Goal: Task Accomplishment & Management: Use online tool/utility

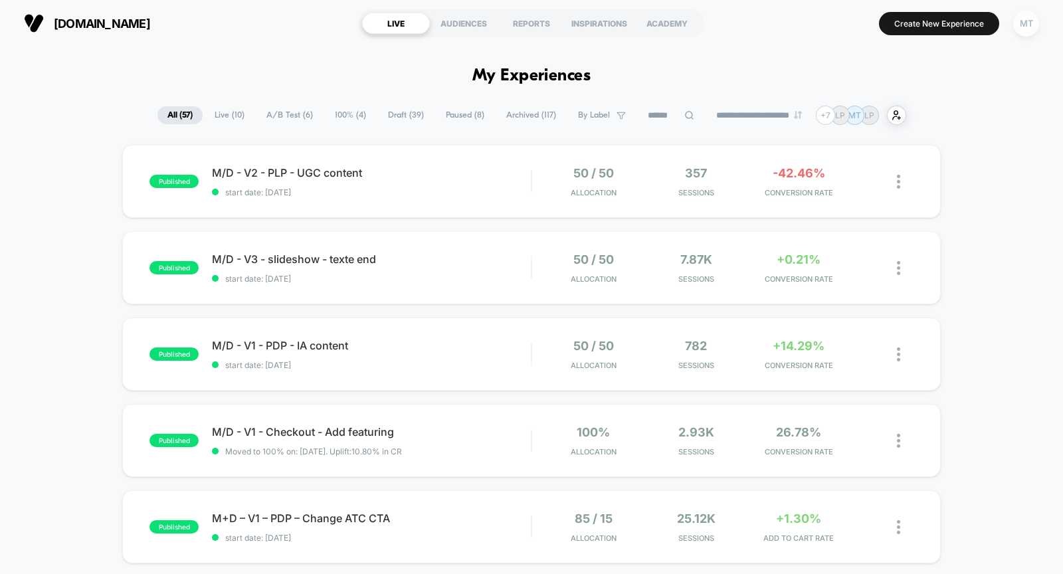
click at [1025, 16] on div "MT" at bounding box center [1026, 24] width 26 height 26
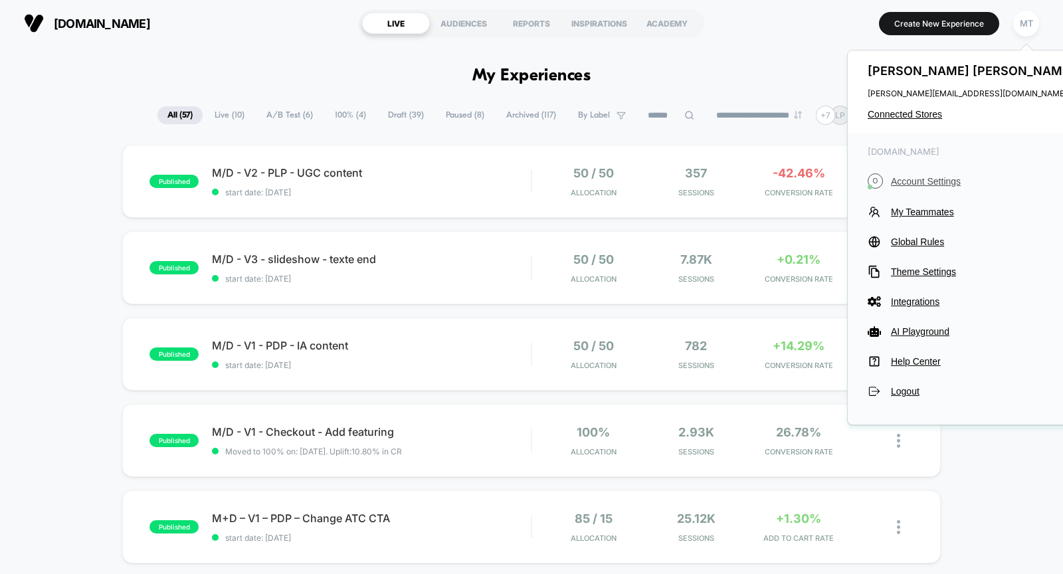
click at [933, 183] on span "Account Settings" at bounding box center [984, 181] width 187 height 11
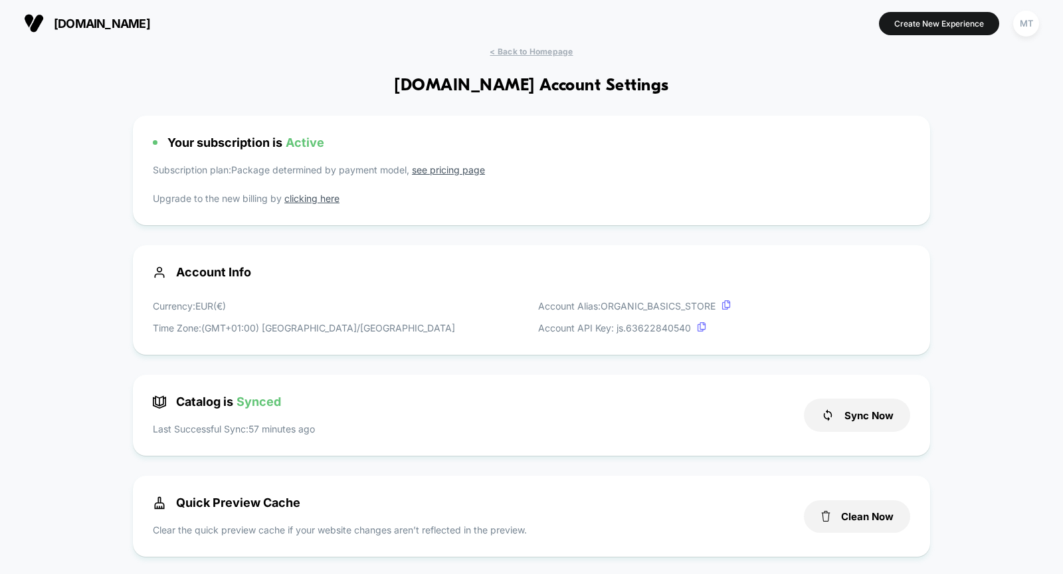
scroll to position [56, 0]
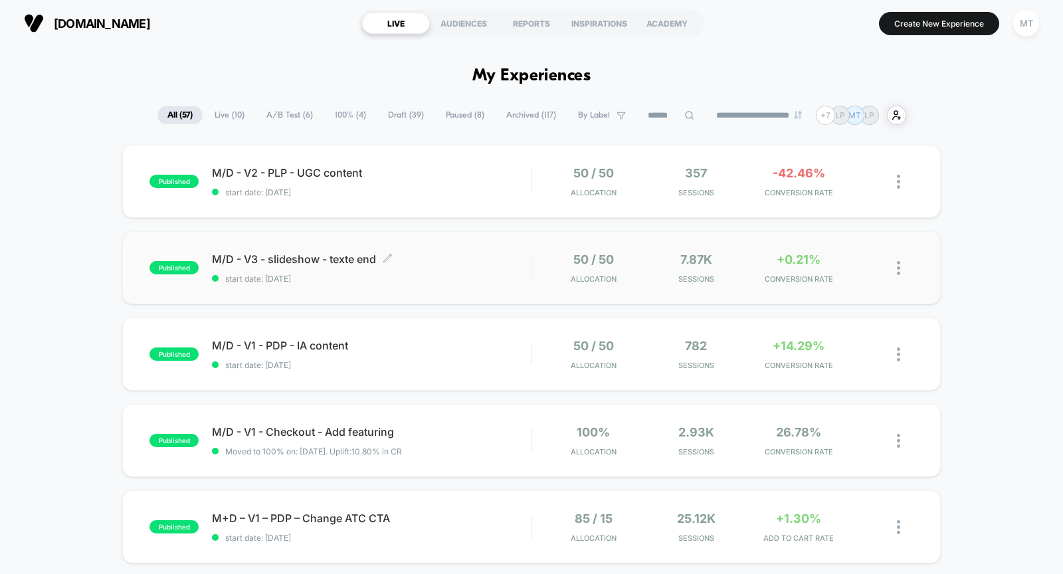
drag, startPoint x: 199, startPoint y: 229, endPoint x: 336, endPoint y: 287, distance: 148.0
click at [389, 261] on icon at bounding box center [388, 258] width 10 height 10
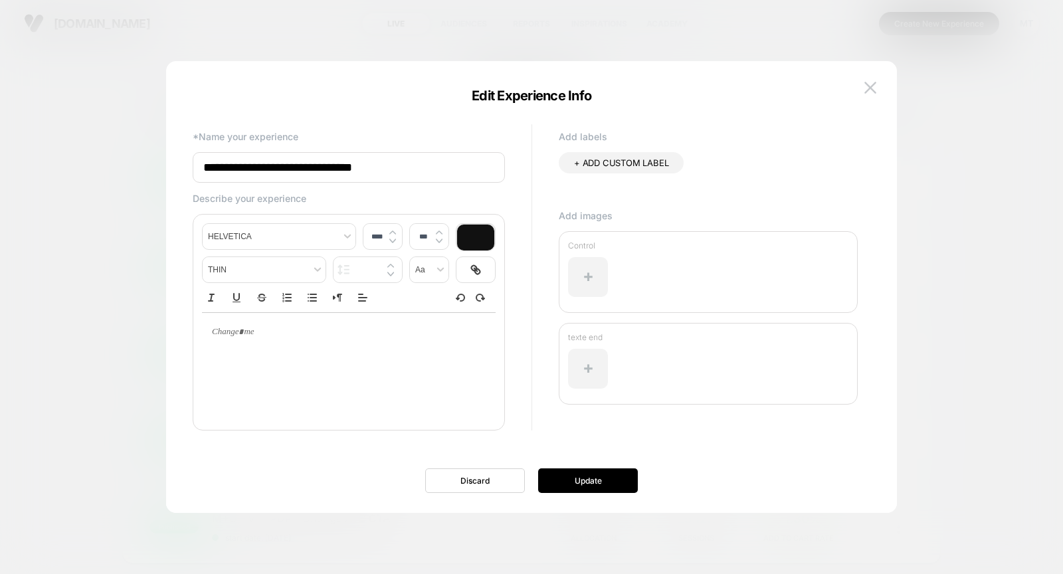
click at [366, 175] on input "**********" at bounding box center [349, 167] width 312 height 31
click at [873, 86] on img at bounding box center [871, 87] width 12 height 11
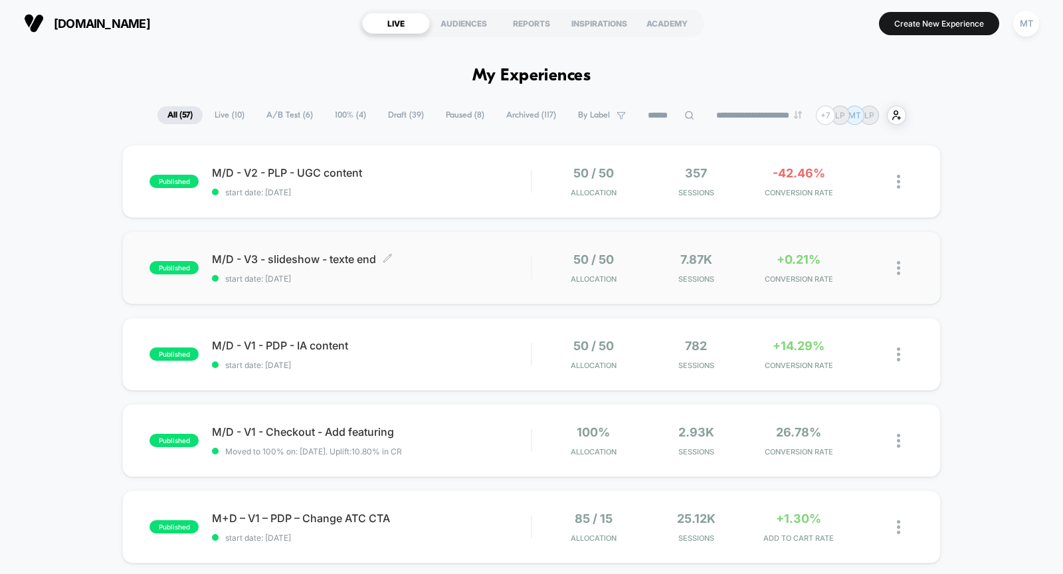
click at [488, 258] on span "M/D - V3 - slideshow - texte end Click to edit experience details" at bounding box center [371, 259] width 319 height 13
click at [398, 172] on span "M/D - V2 - PLP - UGC content Click to edit experience details" at bounding box center [371, 172] width 319 height 13
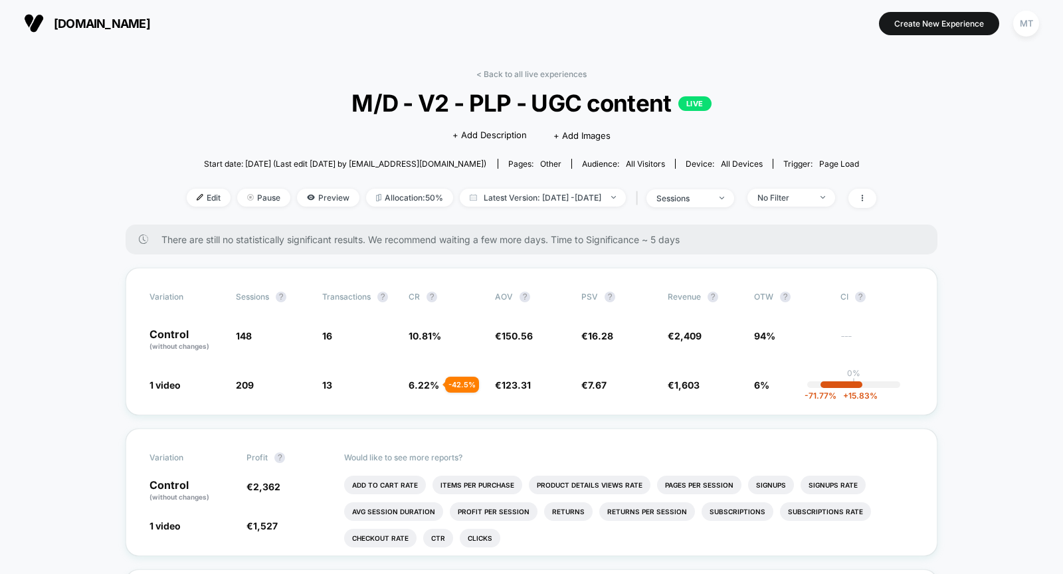
click at [368, 116] on span "M/D - V2 - PLP - UGC content LIVE" at bounding box center [531, 103] width 621 height 28
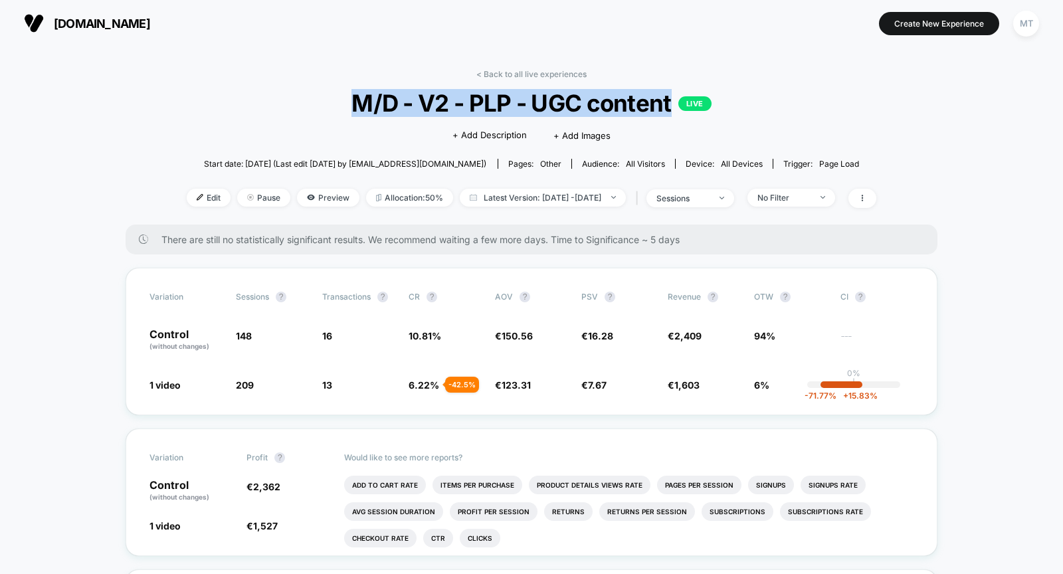
click at [368, 116] on span "M/D - V2 - PLP - UGC content LIVE" at bounding box center [531, 103] width 621 height 28
copy span "M/D - V2 - PLP - UGC content"
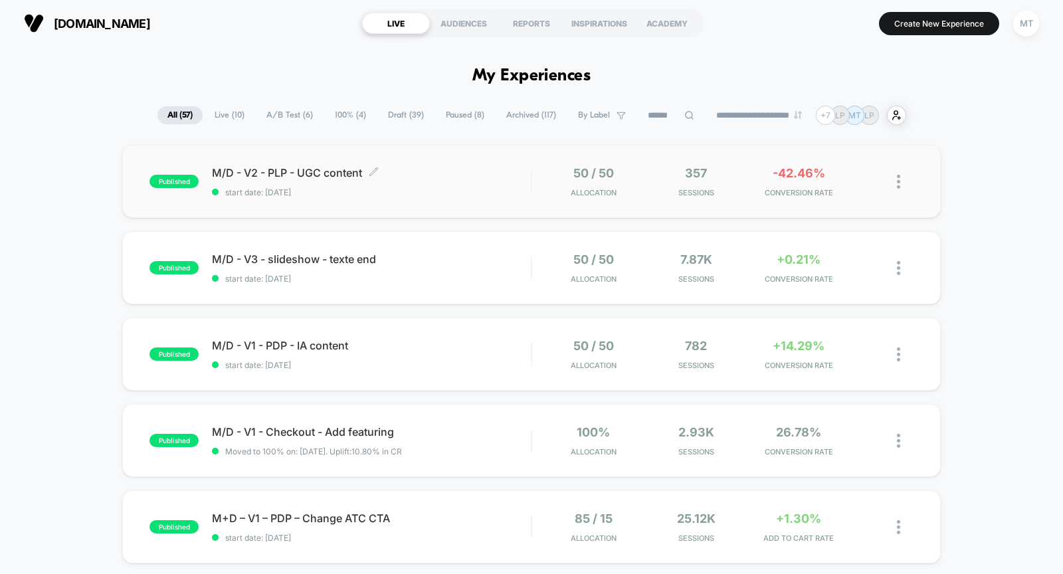
click at [471, 178] on span "M/D - V2 - PLP - UGC content Click to edit experience details" at bounding box center [371, 172] width 319 height 13
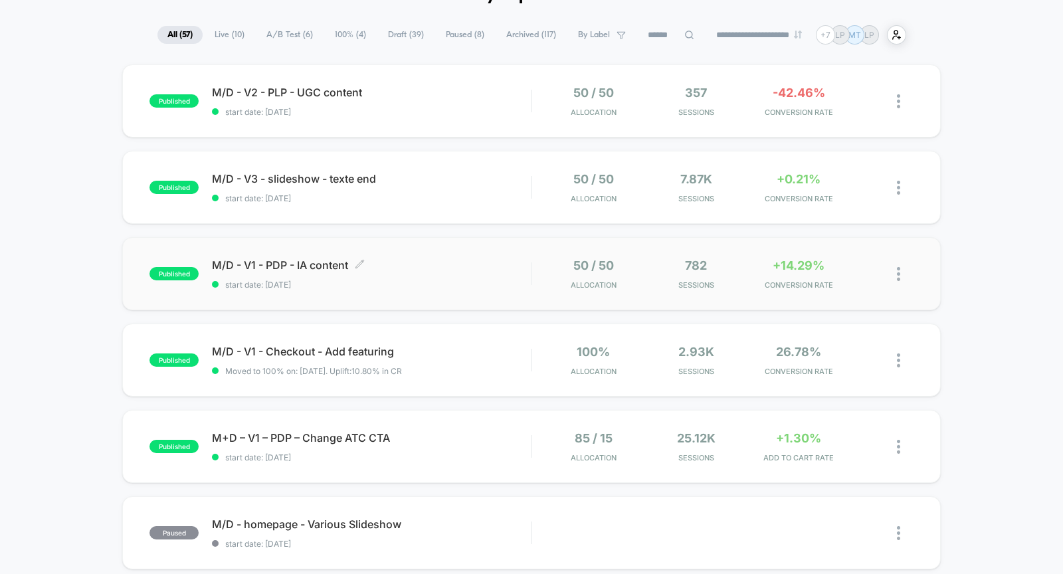
scroll to position [84, 0]
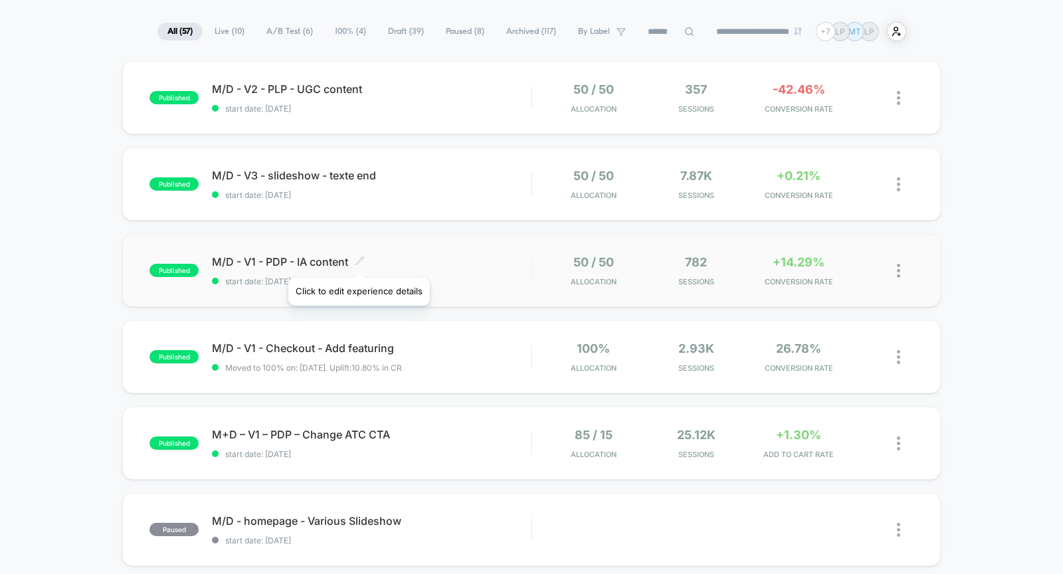
click at [358, 261] on icon at bounding box center [360, 261] width 10 height 10
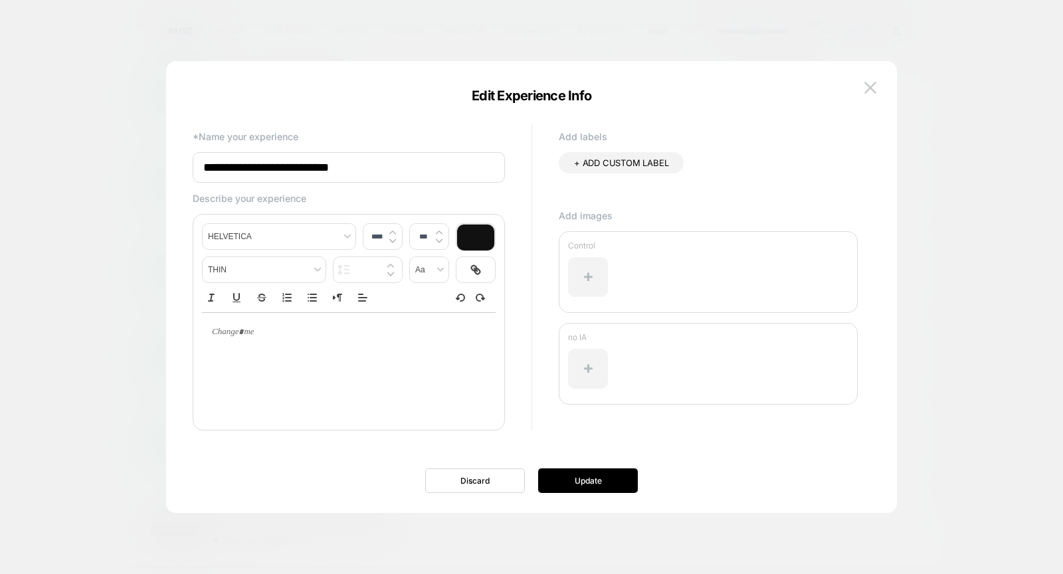
click at [336, 172] on input "**********" at bounding box center [349, 167] width 312 height 31
click at [873, 93] on button at bounding box center [871, 88] width 20 height 20
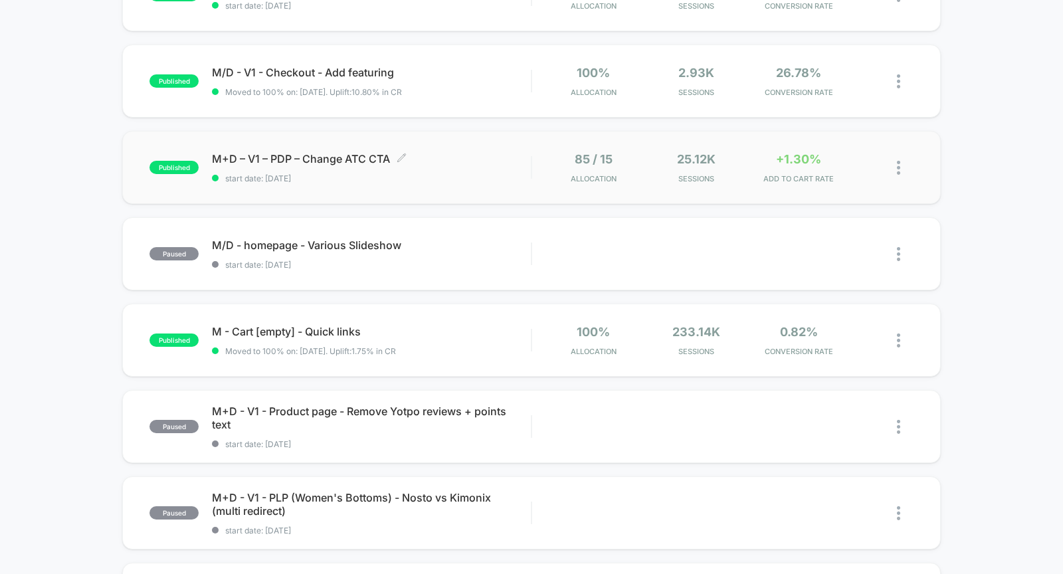
scroll to position [360, 0]
click at [444, 344] on div "M - Cart [empty] - Quick links Click to edit experience details Click to edit e…" at bounding box center [371, 339] width 319 height 31
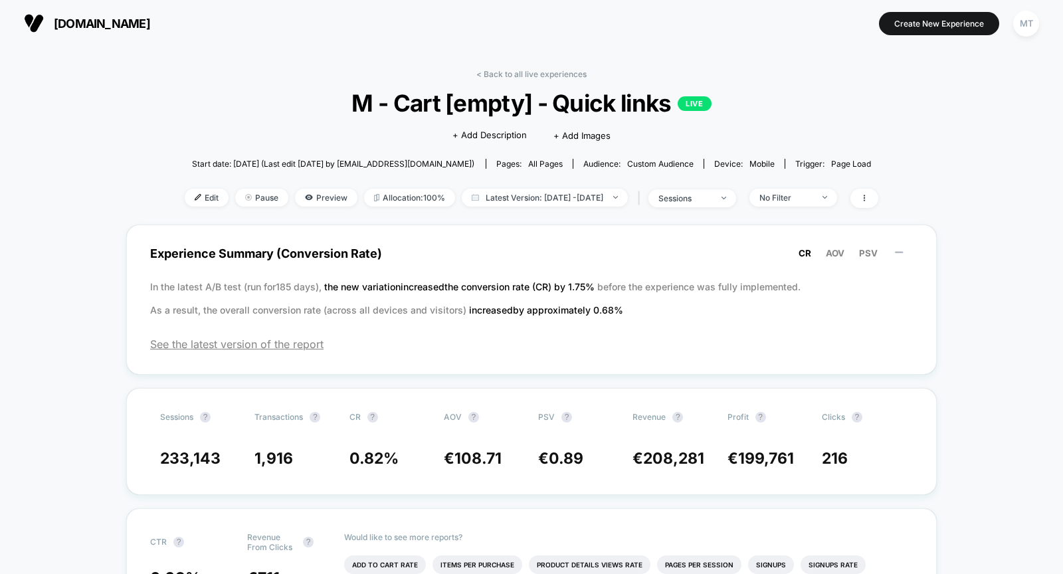
click at [383, 98] on span "M - Cart [empty] - Quick links LIVE" at bounding box center [531, 103] width 625 height 28
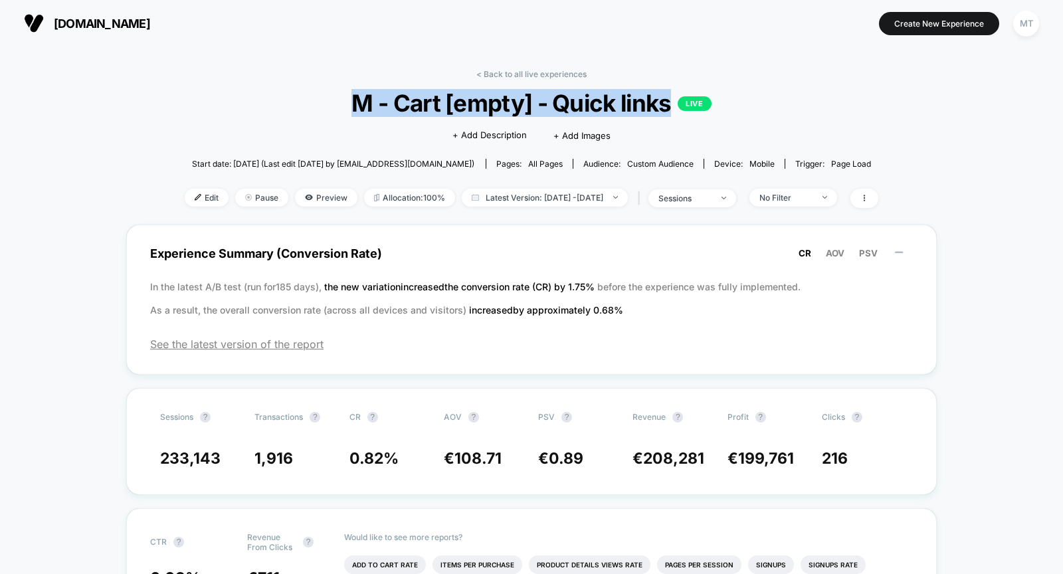
click at [383, 98] on span "M - Cart [empty] - Quick links LIVE" at bounding box center [531, 103] width 625 height 28
copy span "M - Cart [empty] - Quick links"
click at [310, 197] on span "Preview" at bounding box center [326, 198] width 62 height 18
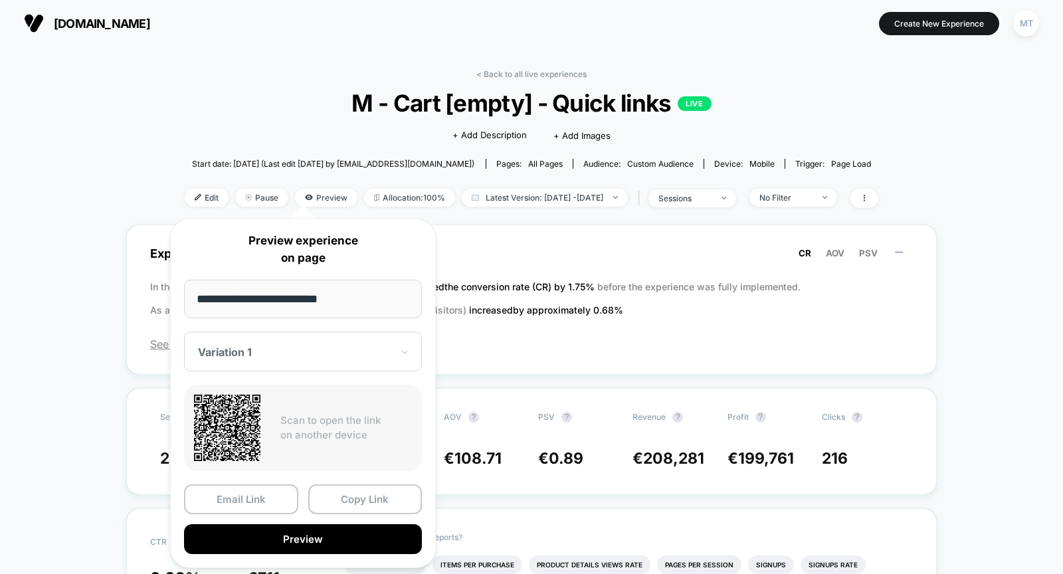
click at [271, 151] on div "< Back to all live experiences M - Cart [empty] - Quick links LIVE Click to edi…" at bounding box center [532, 147] width 694 height 156
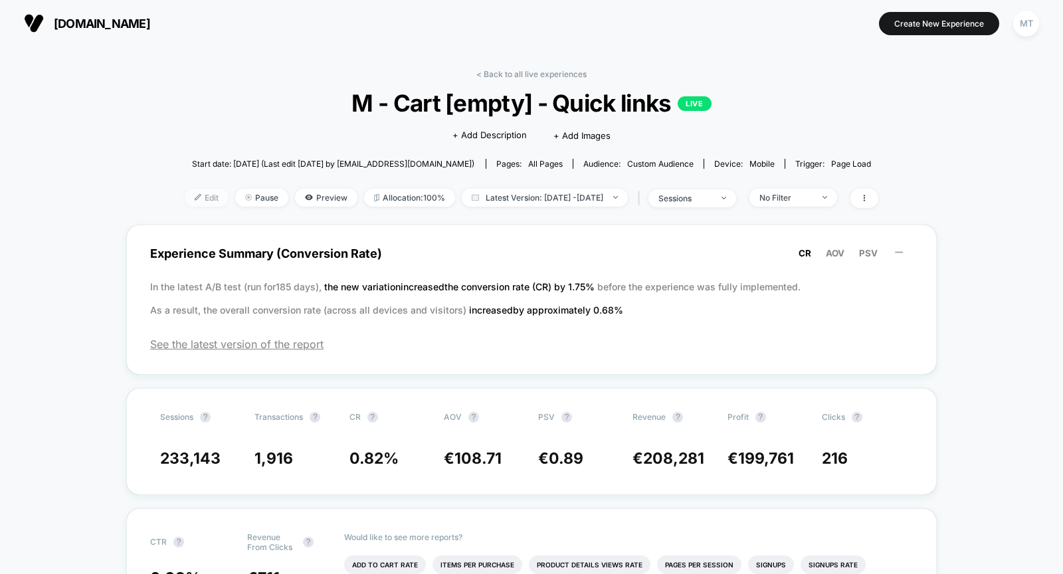
click at [187, 196] on span "Edit" at bounding box center [207, 198] width 44 height 18
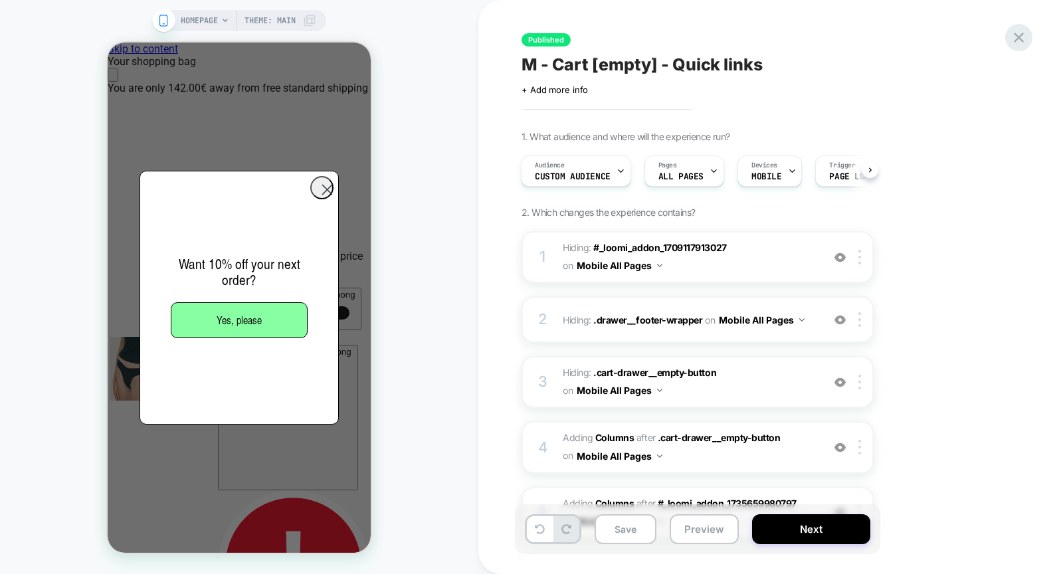
scroll to position [0, 527]
click at [1017, 35] on icon at bounding box center [1019, 38] width 10 height 10
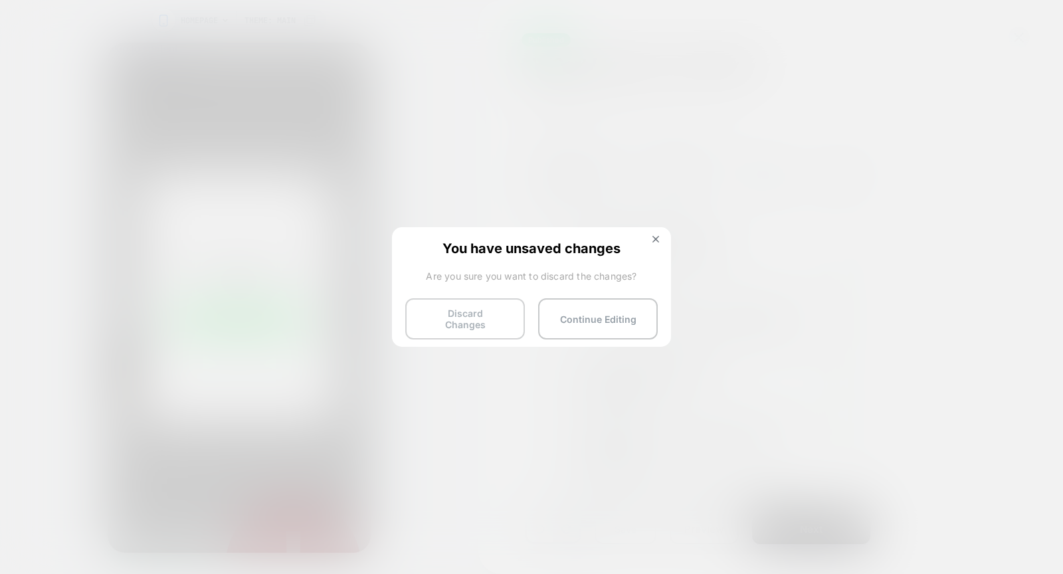
click at [463, 312] on button "Discard Changes" at bounding box center [465, 318] width 120 height 41
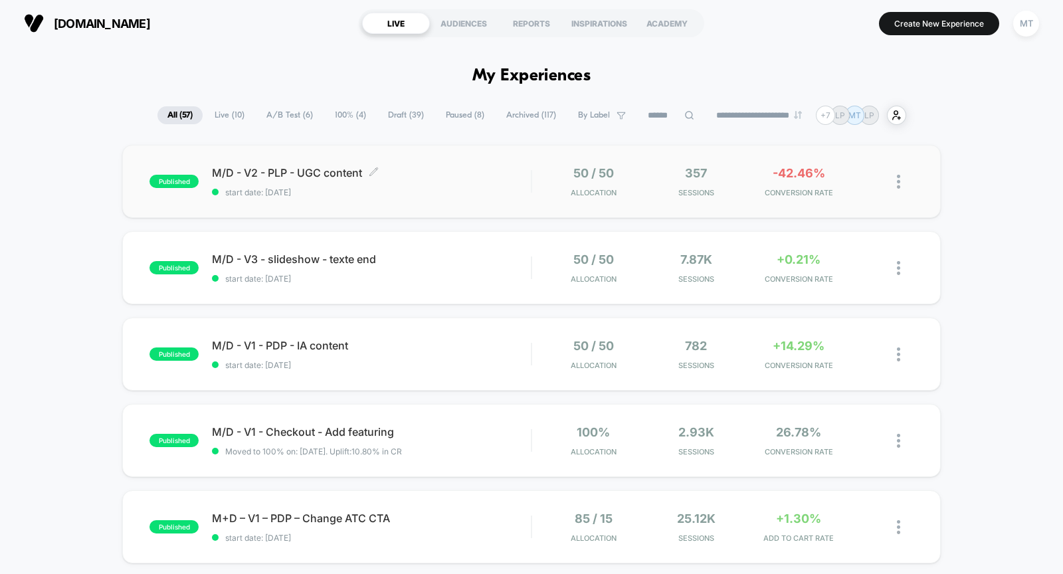
scroll to position [403, 0]
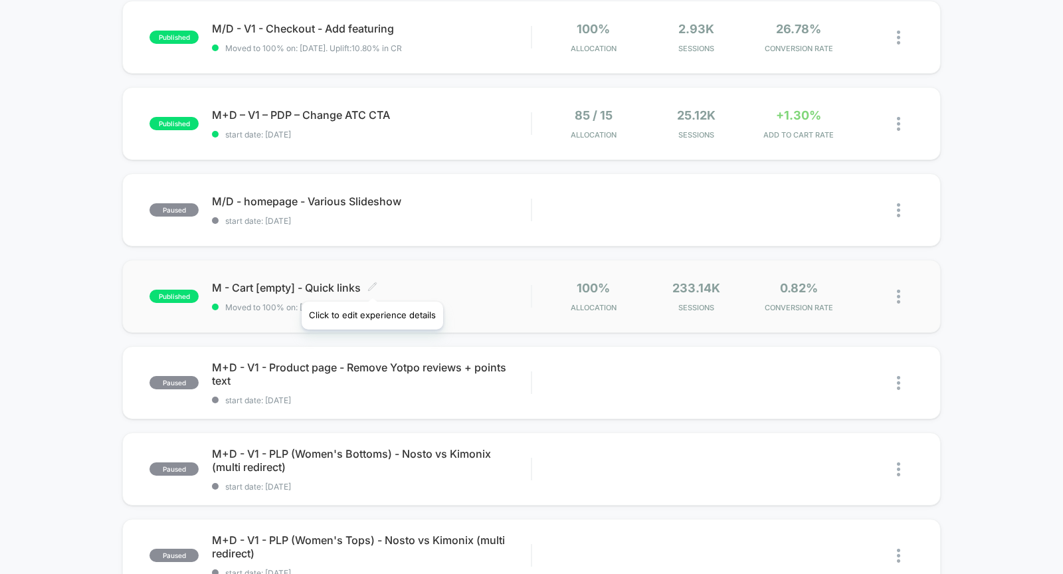
click at [371, 285] on icon at bounding box center [372, 287] width 10 height 10
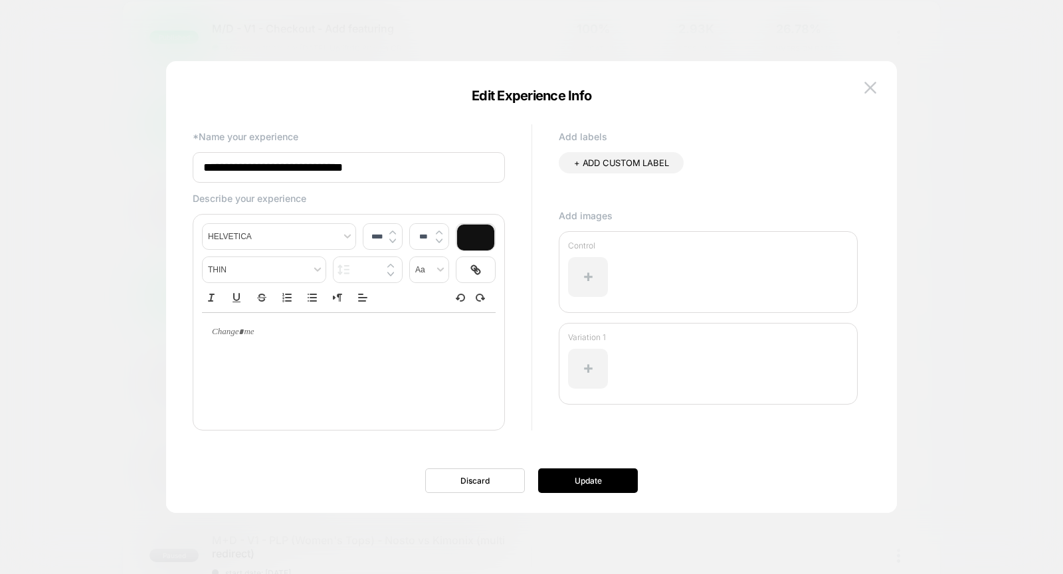
click at [413, 171] on input "**********" at bounding box center [349, 167] width 312 height 31
click at [873, 84] on img at bounding box center [871, 87] width 12 height 11
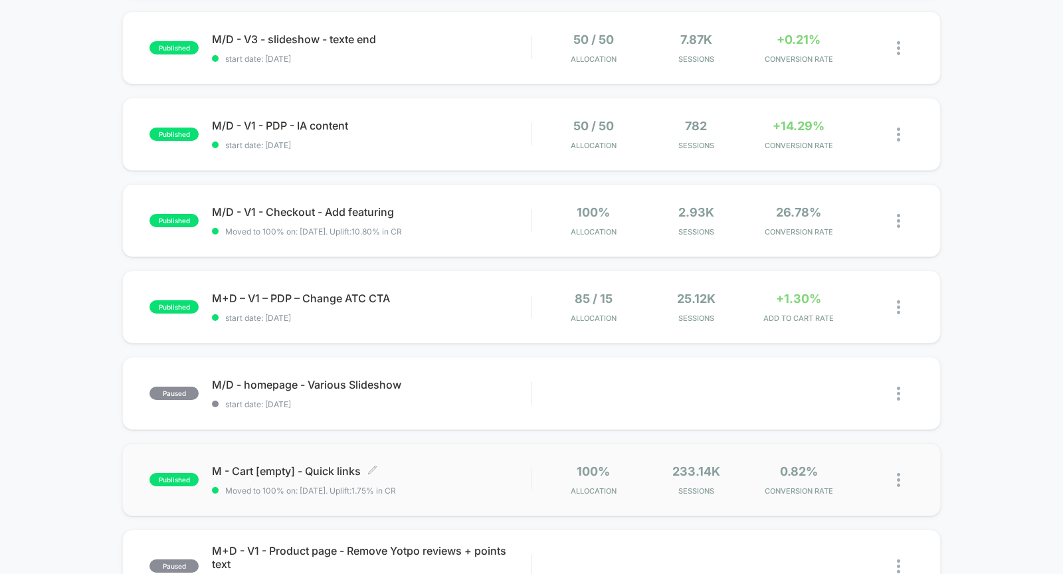
scroll to position [0, 0]
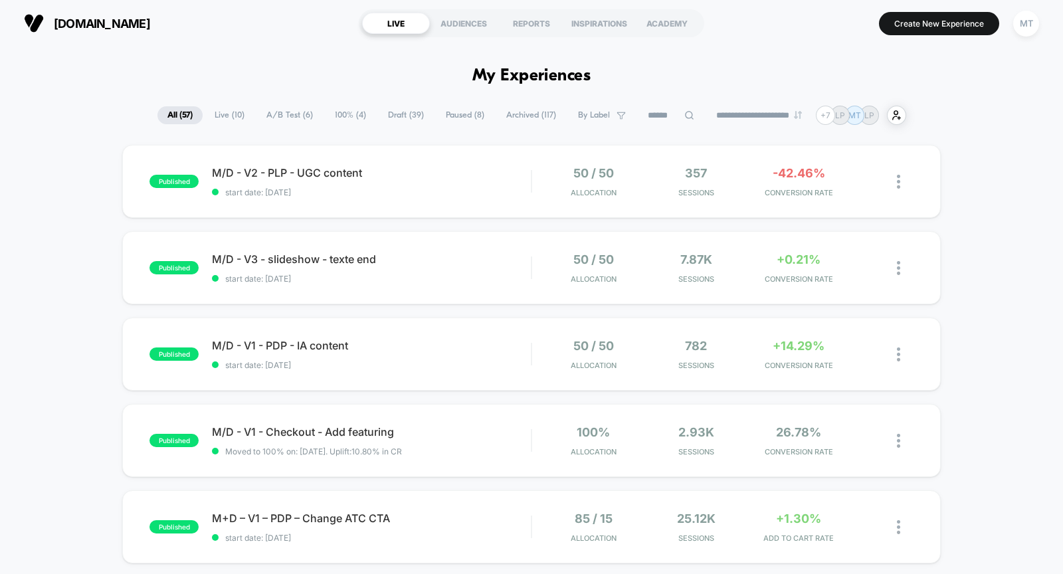
click at [665, 116] on input at bounding box center [671, 116] width 66 height 16
type input "****"
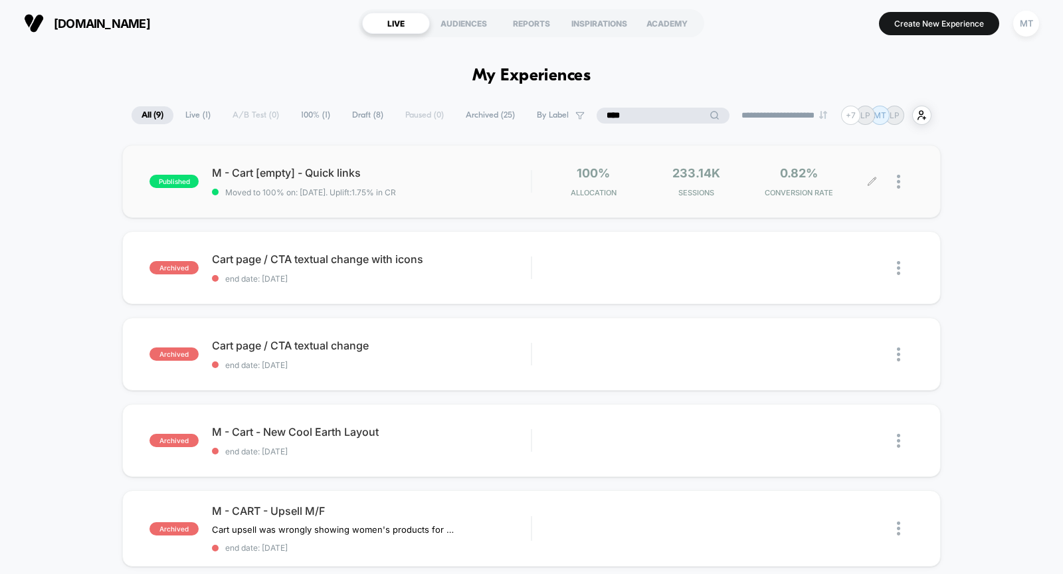
click at [902, 181] on div at bounding box center [905, 181] width 17 height 31
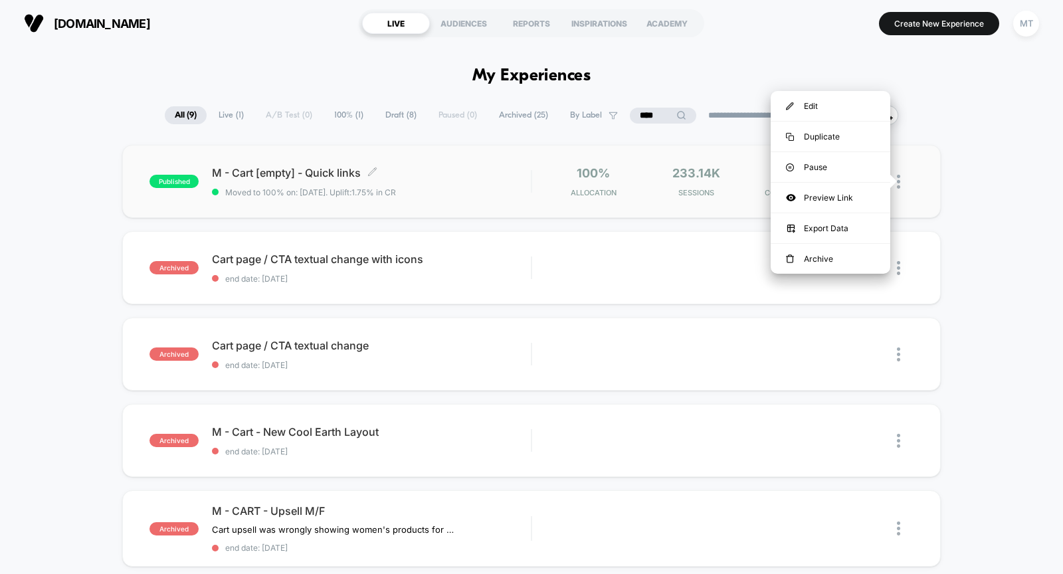
click at [449, 171] on span "M - Cart [empty] - Quick links Click to edit experience details" at bounding box center [371, 172] width 319 height 13
